Goal: Task Accomplishment & Management: Complete application form

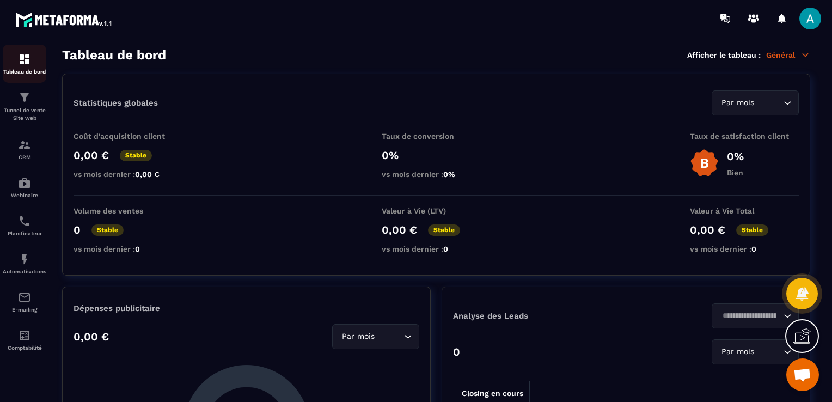
click at [14, 63] on div "Tableau de bord" at bounding box center [25, 64] width 44 height 22
click at [15, 67] on div "Tableau de bord" at bounding box center [25, 64] width 44 height 22
click at [22, 148] on img at bounding box center [24, 144] width 13 height 13
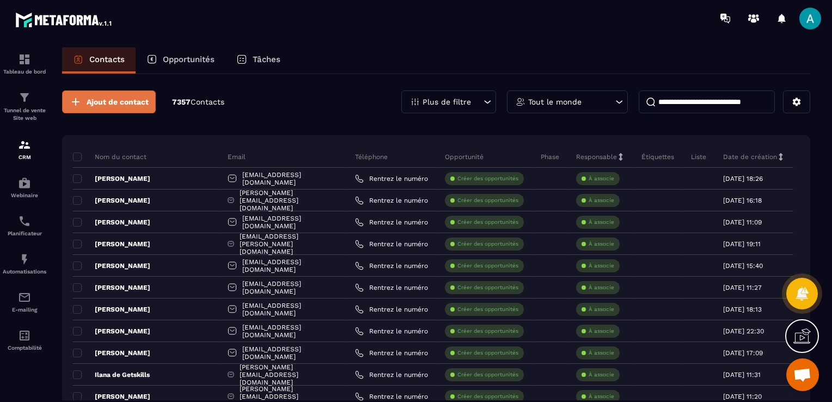
click at [185, 62] on p "Opportunités" at bounding box center [189, 59] width 52 height 10
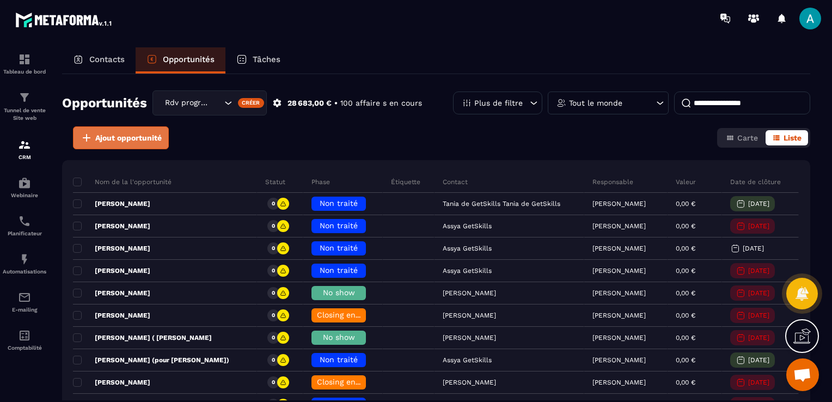
click at [108, 142] on span "Ajout opportunité" at bounding box center [128, 137] width 66 height 11
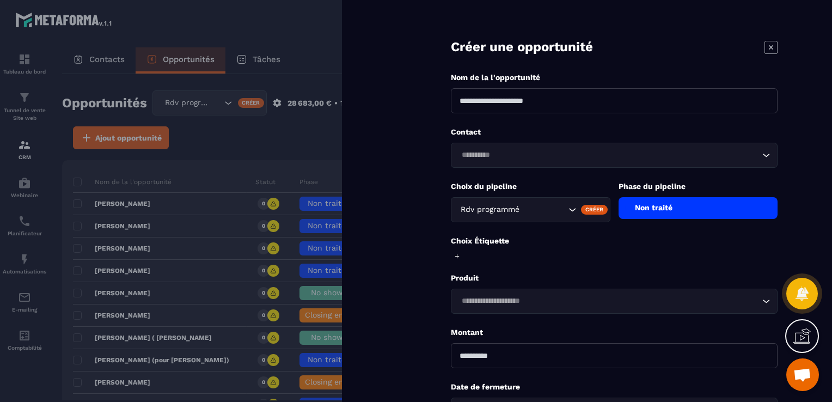
click at [573, 106] on input at bounding box center [614, 100] width 327 height 25
click at [436, 127] on form "**********" at bounding box center [613, 246] width 435 height 493
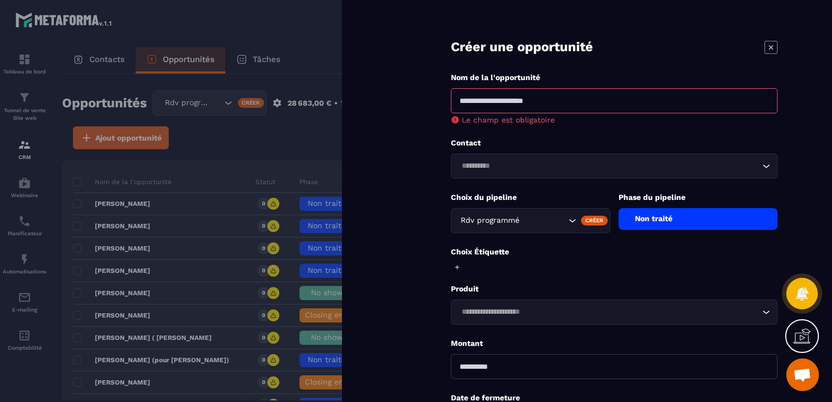
click at [248, 106] on div at bounding box center [416, 201] width 832 height 402
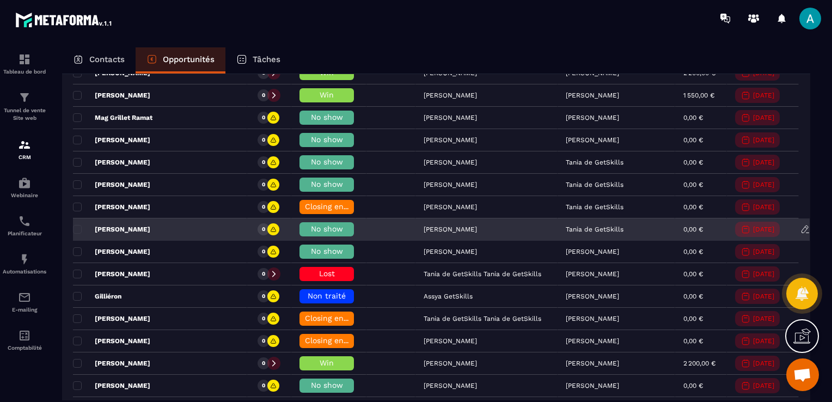
scroll to position [490, 0]
